Goal: Task Accomplishment & Management: Manage account settings

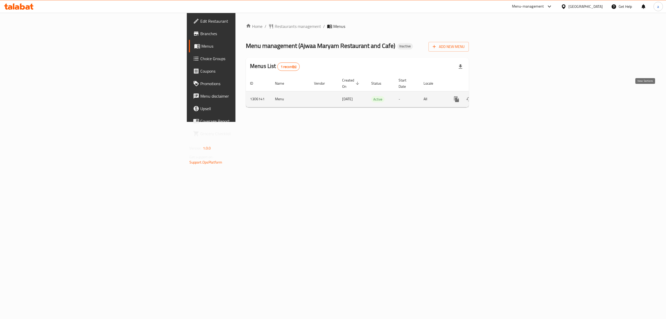
click at [497, 96] on icon "enhanced table" at bounding box center [494, 99] width 6 height 6
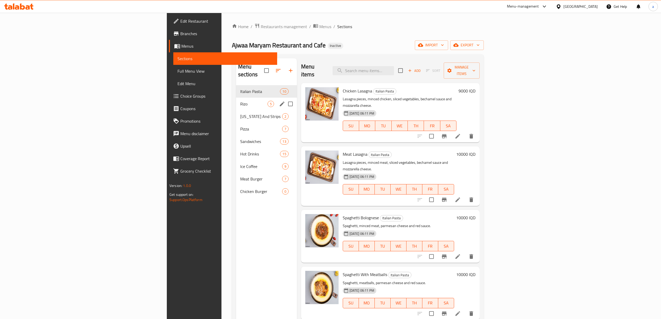
click at [240, 101] on span "Rizo" at bounding box center [253, 104] width 27 height 6
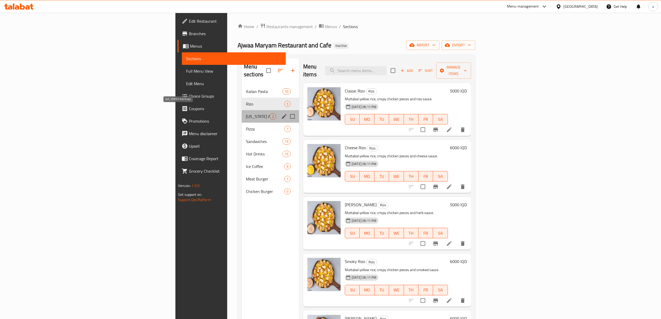
click at [246, 113] on span "[US_STATE] And Strips" at bounding box center [258, 116] width 24 height 6
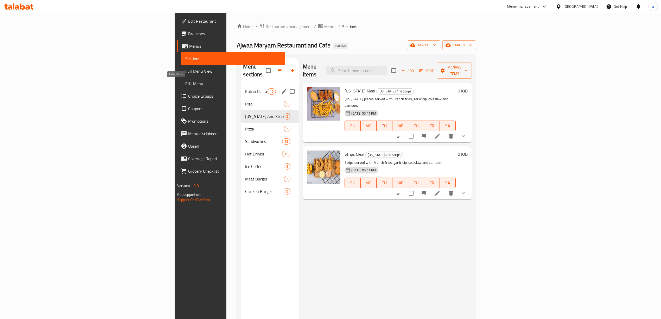
click at [245, 88] on span "Italian Pasta" at bounding box center [256, 91] width 22 height 6
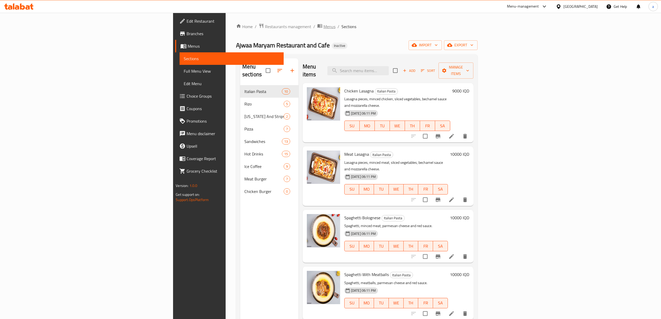
click at [323, 26] on span "Menus" at bounding box center [329, 26] width 12 height 6
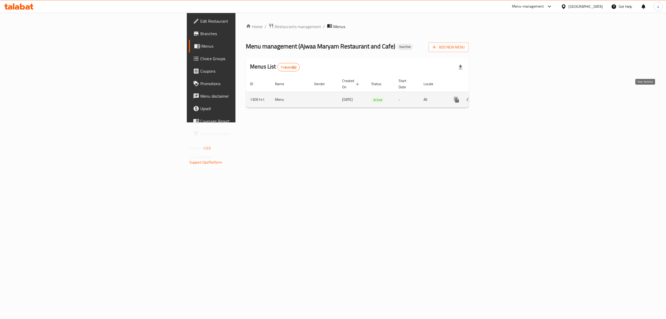
click at [496, 97] on icon "enhanced table" at bounding box center [494, 99] width 5 height 5
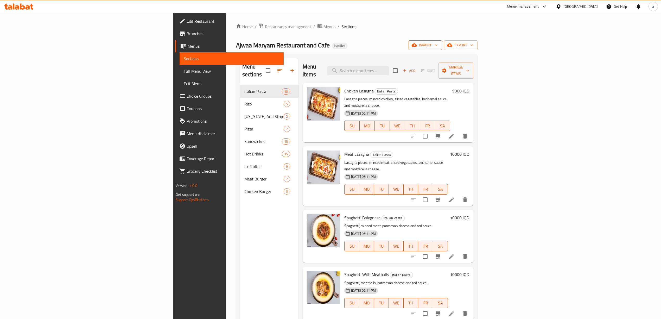
click at [439, 44] on icon "button" at bounding box center [435, 44] width 5 height 5
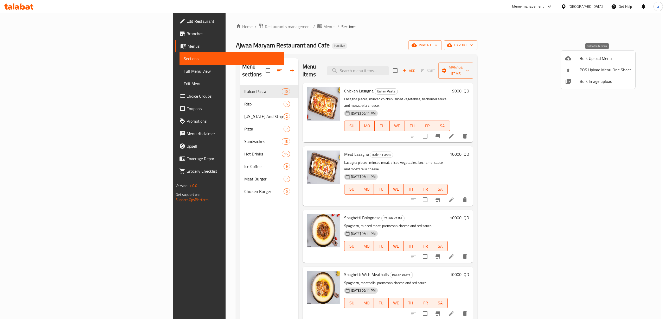
click at [579, 63] on li "Bulk Upload Menu" at bounding box center [598, 58] width 74 height 11
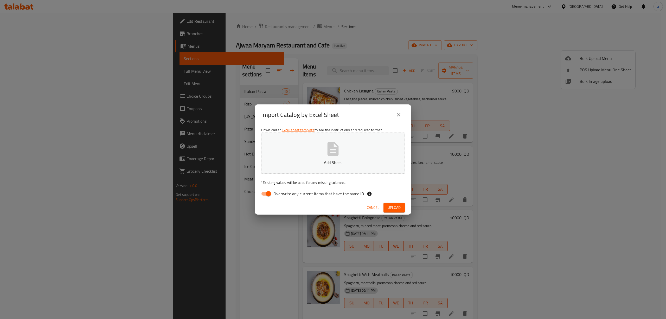
click at [268, 190] on input "Overwrite any current items that have the same ID." at bounding box center [269, 194] width 30 height 10
checkbox input "false"
click at [296, 154] on button "Add Sheet" at bounding box center [333, 152] width 144 height 41
click at [399, 112] on icon "close" at bounding box center [398, 115] width 6 height 6
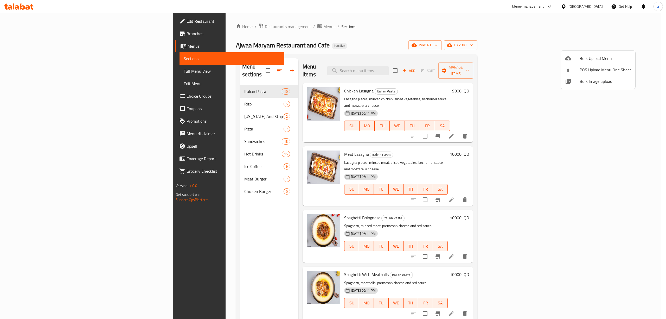
drag, startPoint x: 444, startPoint y: 29, endPoint x: 447, endPoint y: 29, distance: 3.1
click at [444, 29] on div at bounding box center [333, 159] width 666 height 319
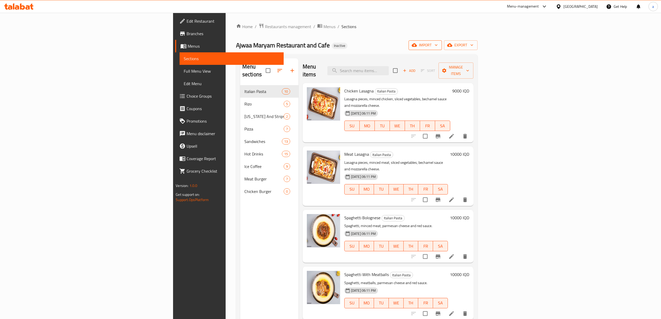
click at [438, 45] on span "import" at bounding box center [425, 45] width 25 height 7
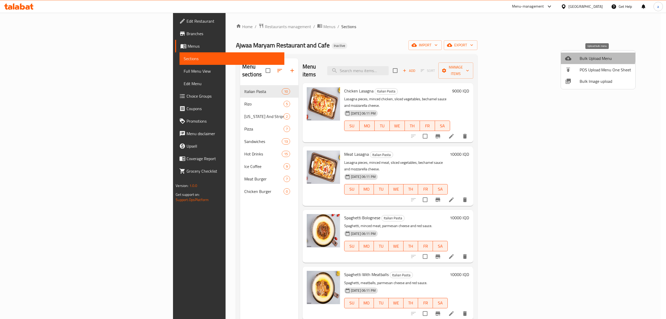
click at [575, 55] on div at bounding box center [572, 58] width 15 height 6
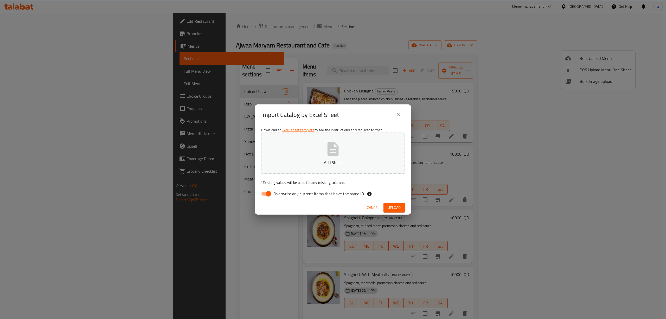
click at [268, 195] on input "Overwrite any current items that have the same ID." at bounding box center [269, 194] width 30 height 10
checkbox input "false"
click at [294, 159] on p "Add Sheet" at bounding box center [332, 162] width 127 height 6
click at [390, 205] on span "Upload" at bounding box center [394, 207] width 13 height 7
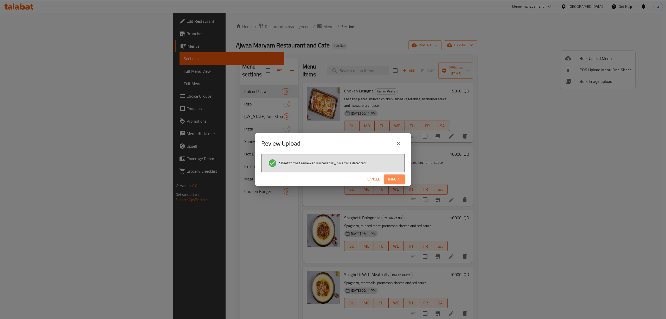
click at [392, 179] on span "Import" at bounding box center [394, 179] width 12 height 7
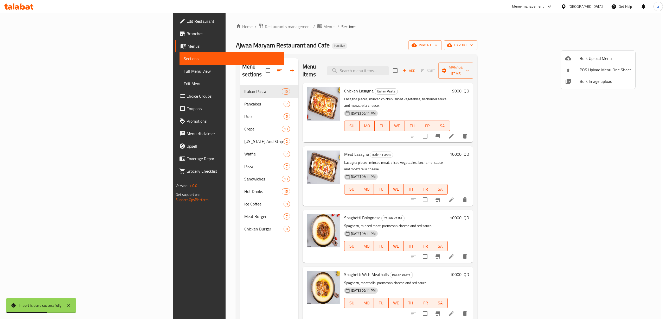
click at [150, 95] on div at bounding box center [333, 159] width 666 height 319
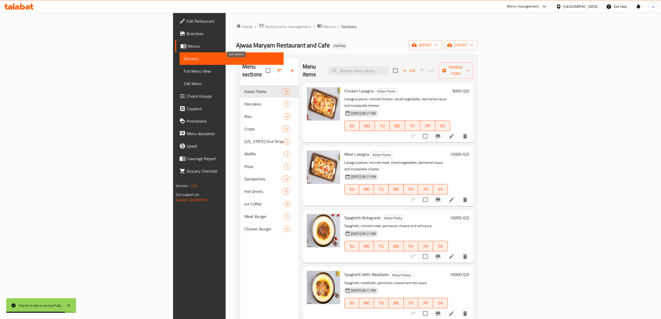
click at [277, 67] on icon "button" at bounding box center [280, 70] width 6 height 6
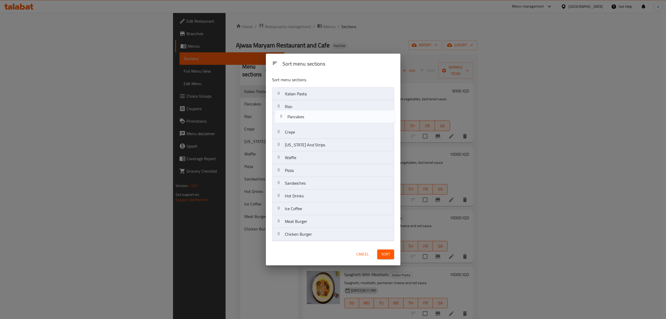
drag, startPoint x: 302, startPoint y: 106, endPoint x: 305, endPoint y: 119, distance: 13.8
click at [305, 119] on nav "Italian Pasta Pancakes Rizo Crepe Kentucky And Strips Waffle Pizza Sandwiches H…" at bounding box center [333, 163] width 122 height 153
drag, startPoint x: 299, startPoint y: 158, endPoint x: 303, endPoint y: 144, distance: 14.2
click at [303, 144] on nav "Italian Pasta Rizo Pancakes Crepe Kentucky And Strips Waffle Pizza Sandwiches H…" at bounding box center [333, 163] width 122 height 153
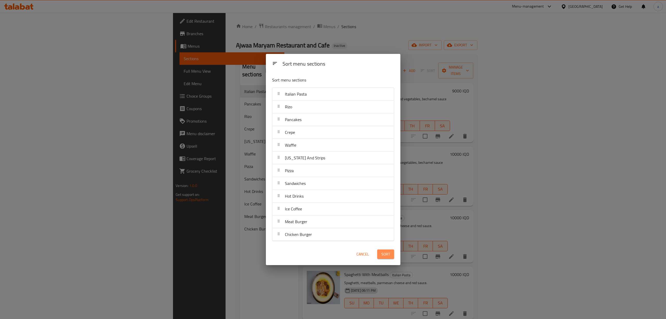
click at [386, 253] on span "Sort" at bounding box center [385, 254] width 9 height 7
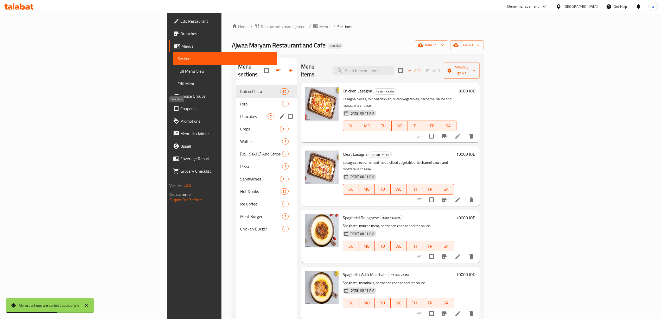
click at [240, 113] on span "Pancakes" at bounding box center [253, 116] width 27 height 6
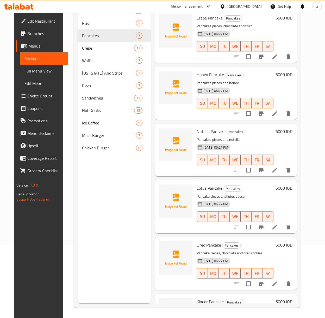
click at [311, 77] on div "Home / Restaurants management / Menus / Sections Ajwaa Maryam Restaurant and Ca…" at bounding box center [187, 129] width 248 height 379
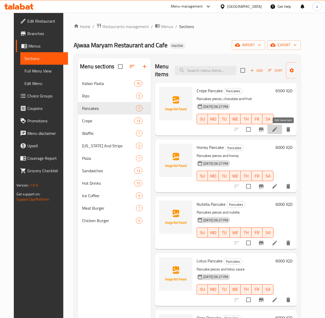
click at [278, 132] on icon at bounding box center [274, 129] width 6 height 6
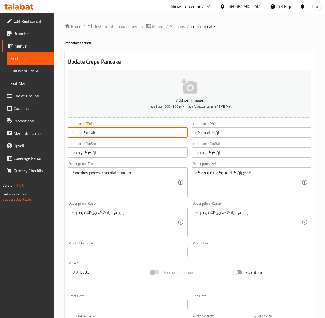
drag, startPoint x: 80, startPoint y: 134, endPoint x: 57, endPoint y: 136, distance: 22.9
click at [57, 136] on div "Home / Restaurants management / Menus / Sections / item / update Pancakes secti…" at bounding box center [189, 220] width 271 height 415
paste input "Fruit"
click at [80, 135] on input "Fruit Pancake" at bounding box center [128, 132] width 120 height 10
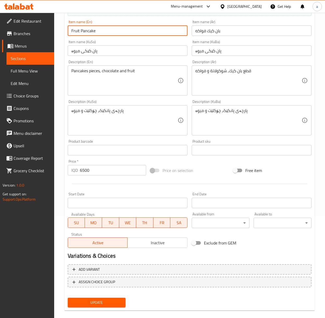
scroll to position [109, 0]
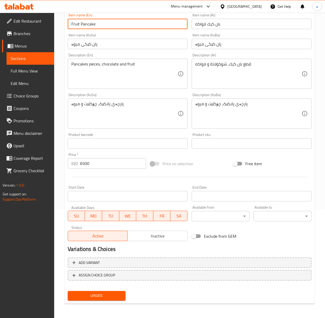
type input "Fruit Pancake"
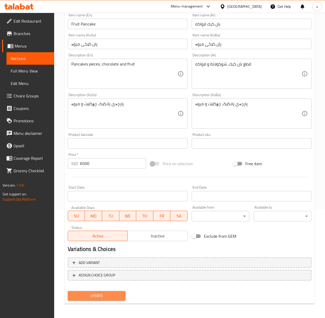
click at [114, 293] on span "Update" at bounding box center [96, 296] width 49 height 7
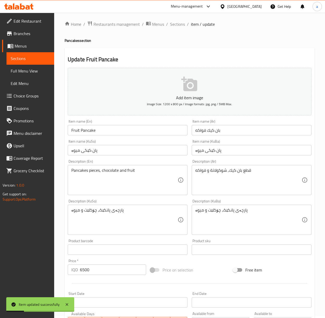
scroll to position [0, 0]
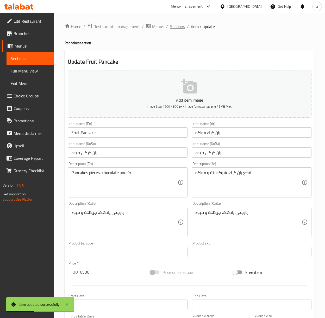
click at [177, 27] on span "Sections" at bounding box center [177, 26] width 15 height 6
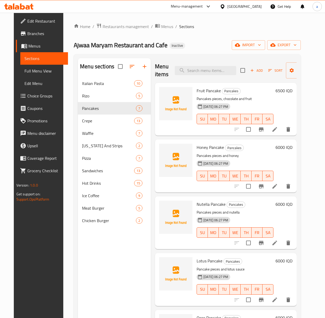
click at [278, 131] on icon at bounding box center [274, 129] width 6 height 6
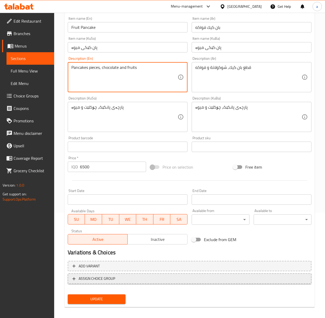
scroll to position [109, 0]
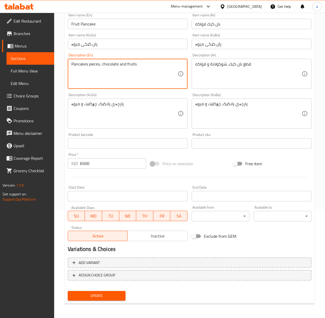
type textarea "Pancakes pieces, chocolate and fruits"
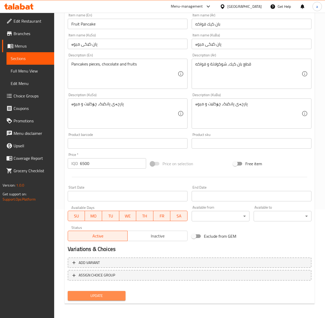
click at [113, 295] on span "Update" at bounding box center [96, 296] width 49 height 7
click at [117, 295] on span "Update" at bounding box center [96, 296] width 49 height 7
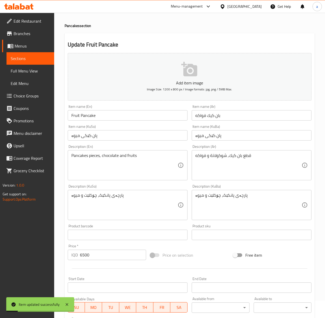
scroll to position [0, 0]
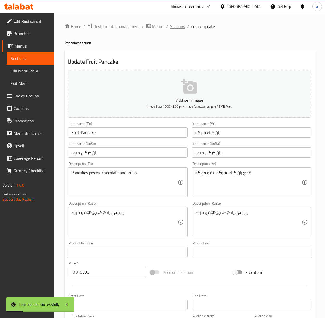
click at [178, 27] on span "Sections" at bounding box center [177, 26] width 15 height 6
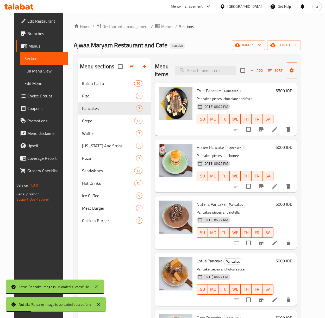
scroll to position [73, 0]
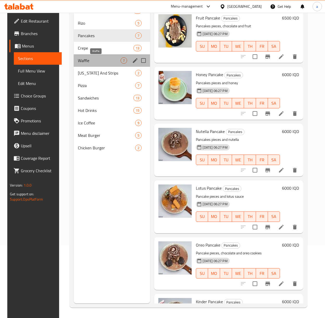
click at [108, 59] on span "Waffle" at bounding box center [99, 60] width 43 height 6
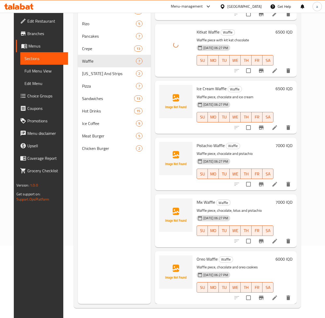
scroll to position [73, 0]
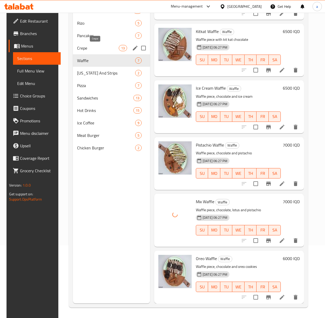
click at [96, 50] on span "Crepe" at bounding box center [97, 48] width 41 height 6
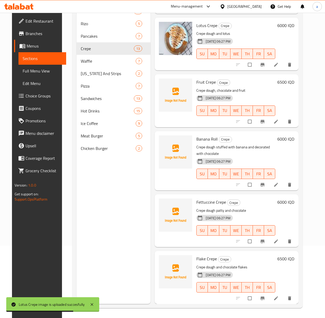
scroll to position [73, 0]
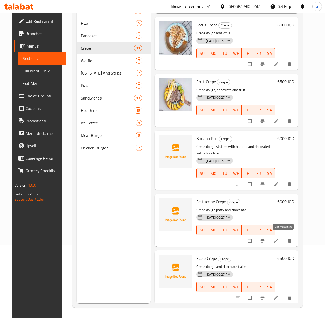
click at [278, 239] on icon at bounding box center [276, 241] width 4 height 4
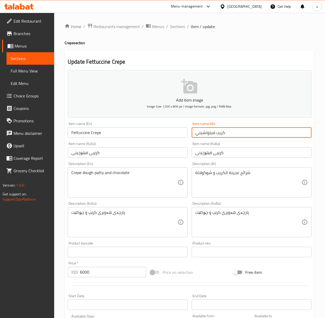
drag, startPoint x: 242, startPoint y: 136, endPoint x: 119, endPoint y: 136, distance: 123.6
click at [118, 136] on div "Add item image Image Size: 1200 x 800 px / Image formats: jpg, png / 5MB Max. I…" at bounding box center [190, 210] width 248 height 284
click at [177, 25] on span "Sections" at bounding box center [177, 26] width 15 height 6
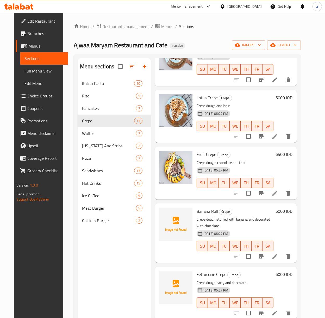
scroll to position [73, 0]
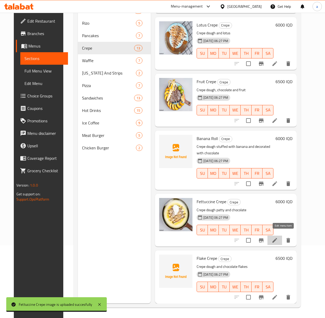
click at [278, 238] on icon at bounding box center [274, 241] width 6 height 6
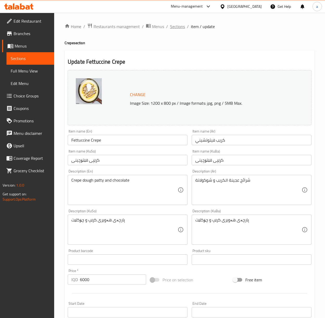
click at [175, 24] on span "Sections" at bounding box center [177, 26] width 15 height 6
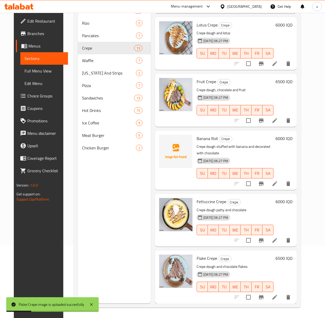
scroll to position [453, 0]
click at [278, 181] on icon at bounding box center [274, 184] width 6 height 6
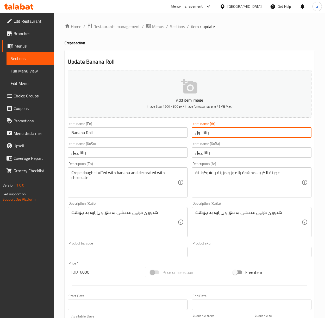
drag, startPoint x: 217, startPoint y: 133, endPoint x: 155, endPoint y: 138, distance: 62.4
click at [155, 138] on div "Add item image Image Size: 1200 x 800 px / Image formats: jpg, png / 5MB Max. I…" at bounding box center [190, 210] width 248 height 284
drag, startPoint x: 175, startPoint y: 26, endPoint x: 189, endPoint y: 30, distance: 15.2
click at [175, 26] on span "Sections" at bounding box center [177, 26] width 15 height 6
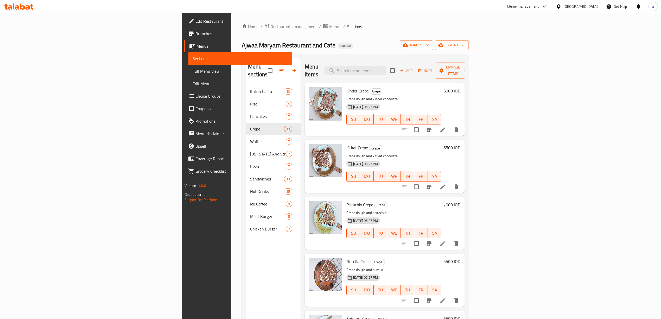
scroll to position [35, 0]
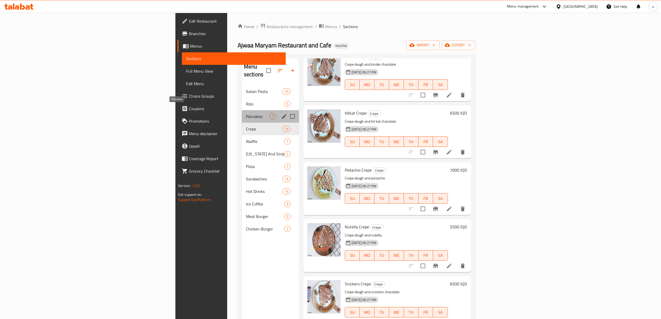
click at [246, 113] on span "Pancakes" at bounding box center [258, 116] width 24 height 6
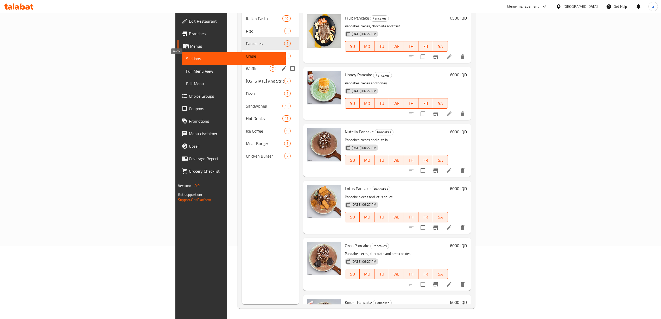
click at [246, 65] on span "Waffle" at bounding box center [258, 68] width 24 height 6
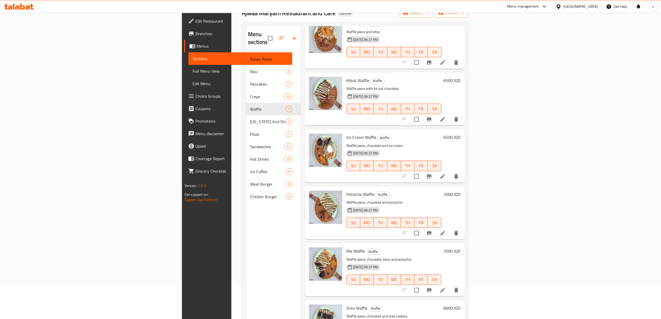
scroll to position [73, 0]
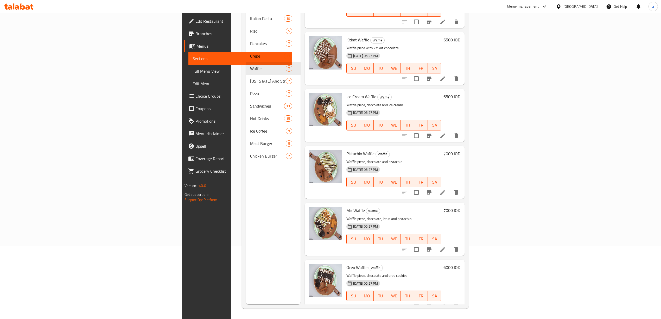
click at [193, 72] on span "Full Menu View" at bounding box center [240, 71] width 95 height 6
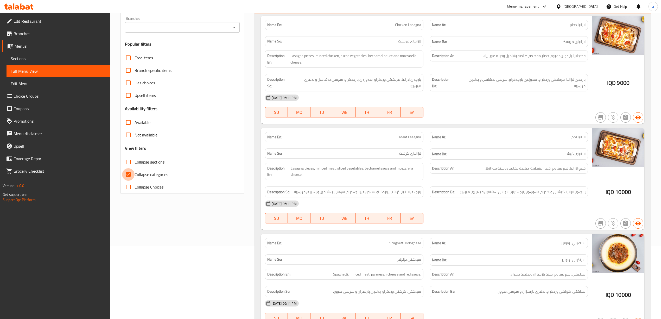
click at [129, 170] on input "Collapse categories" at bounding box center [128, 174] width 12 height 12
checkbox input "false"
click at [126, 163] on input "Collapse sections" at bounding box center [128, 162] width 12 height 12
checkbox input "true"
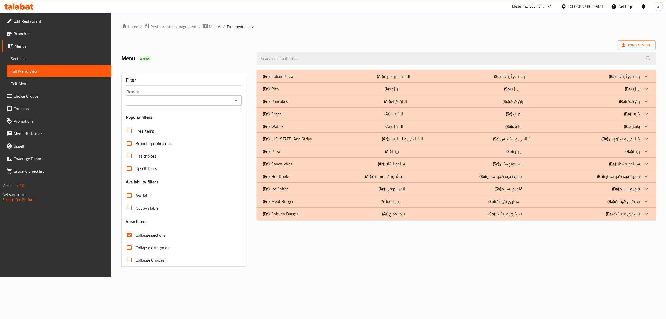
click at [289, 79] on div "(En): Pancakes (Ar): البان كيك (So): پان کێک (Ba): پان کێک" at bounding box center [451, 76] width 377 height 6
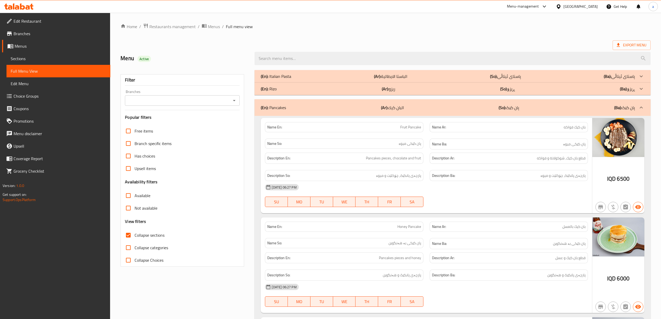
click at [286, 103] on div "(En): Pancakes (Ar): البان كيك (So): پان کێک (Ba): پان کێک" at bounding box center [452, 107] width 396 height 17
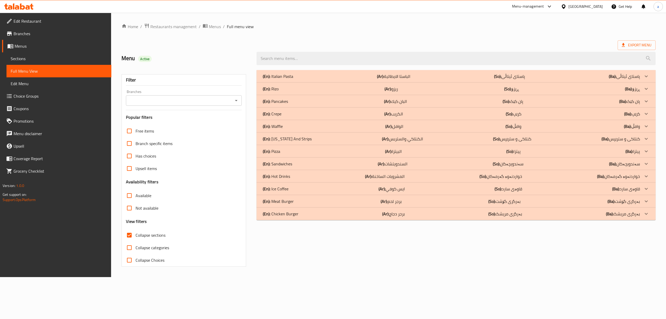
click at [283, 79] on div "(En): Waffle (Ar): الوافل (So): وافڵ (Ba): وافڵ" at bounding box center [451, 76] width 377 height 6
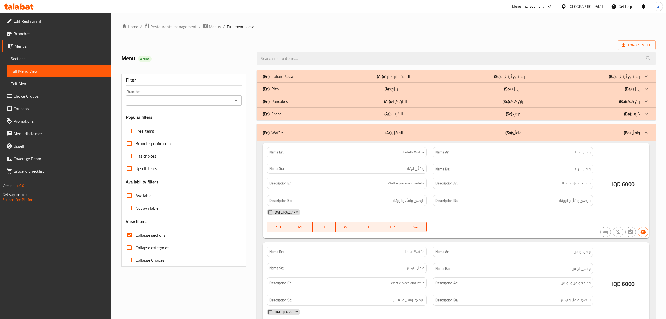
click at [279, 79] on p "(En): Crepe" at bounding box center [278, 76] width 30 height 6
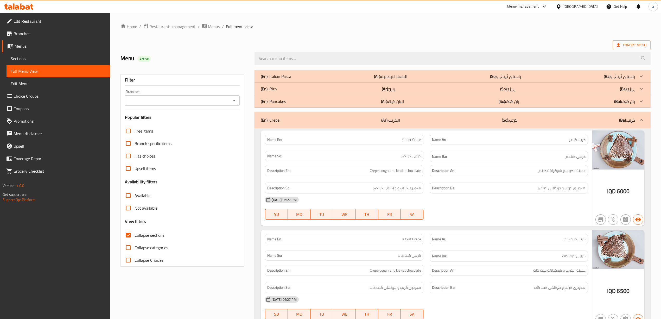
click at [280, 79] on p "(En): Pancakes" at bounding box center [276, 76] width 30 height 6
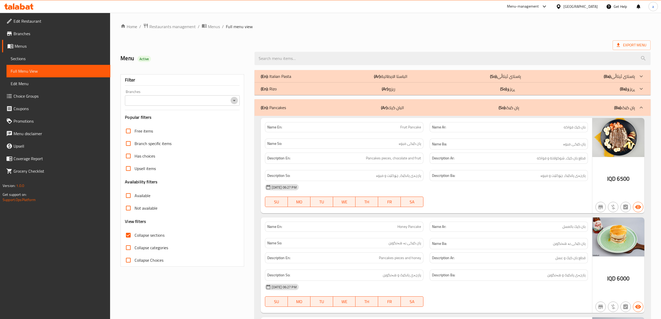
click at [237, 99] on icon "Open" at bounding box center [234, 100] width 6 height 6
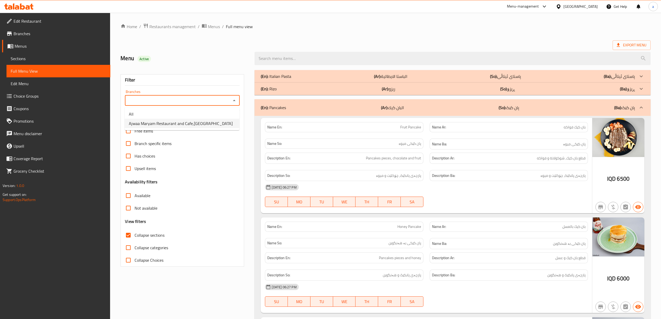
click at [172, 122] on span "Ajwaa Maryam Restaurant and Cafe,[GEOGRAPHIC_DATA]" at bounding box center [181, 123] width 104 height 6
type input "Ajwaa Maryam Restaurant and Cafe,[GEOGRAPHIC_DATA]"
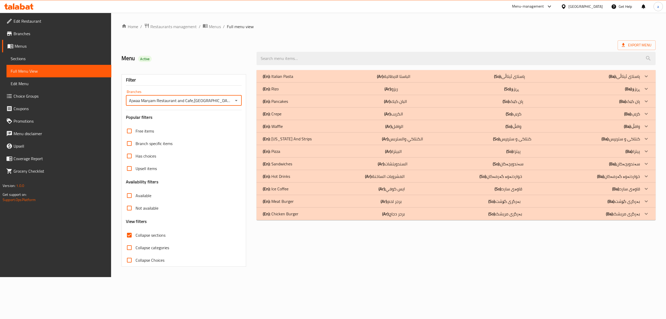
drag, startPoint x: 273, startPoint y: 125, endPoint x: 274, endPoint y: 117, distance: 8.4
click at [273, 79] on p "(En): Waffle" at bounding box center [278, 76] width 30 height 6
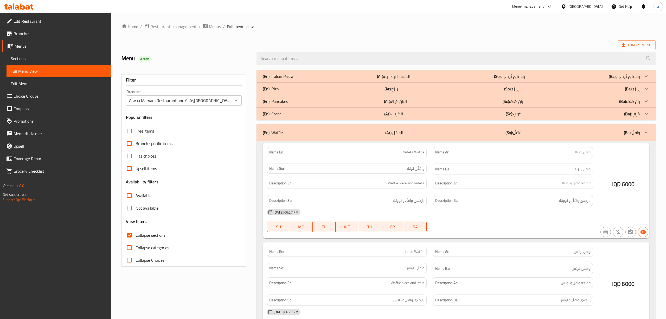
click at [274, 79] on p "(En): Crepe" at bounding box center [278, 76] width 30 height 6
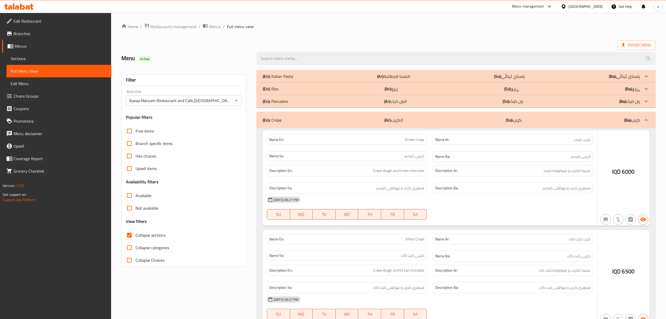
click at [278, 79] on p "(En): Pancakes" at bounding box center [278, 76] width 30 height 6
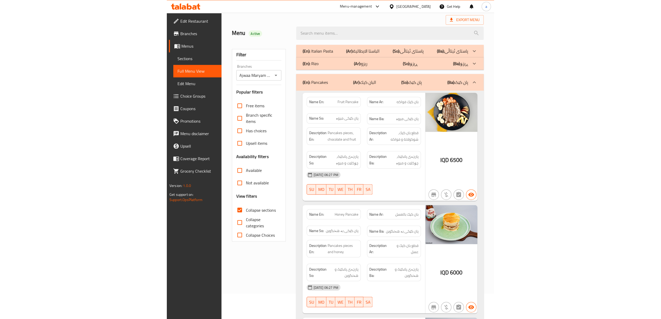
scroll to position [37, 0]
